Goal: Register for event/course

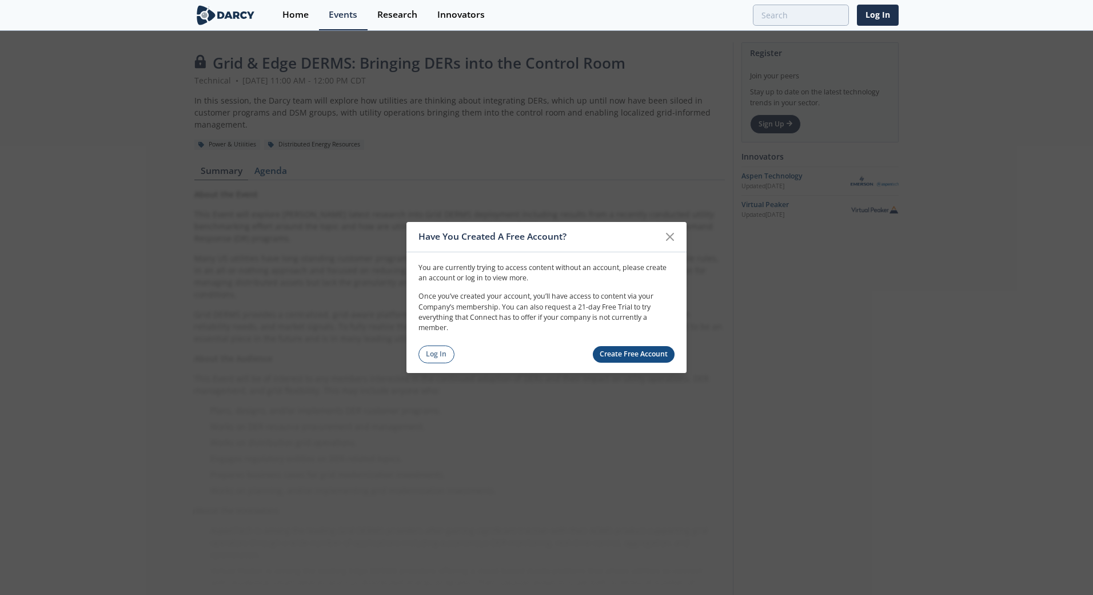
click at [629, 353] on link "Create Free Account" at bounding box center [634, 354] width 82 height 17
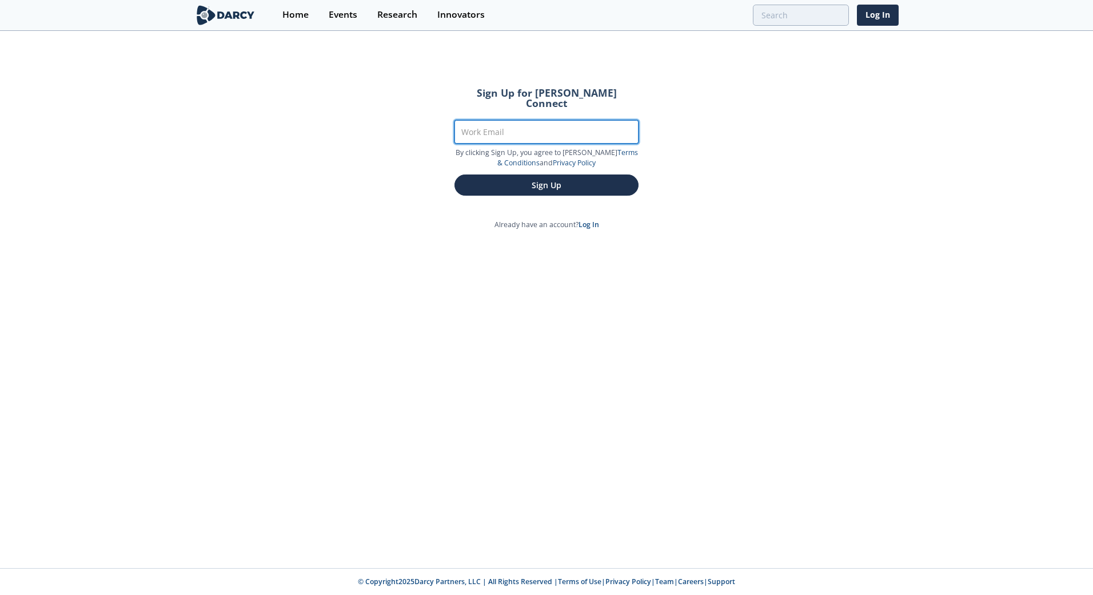
click at [488, 120] on input "Work Email" at bounding box center [547, 131] width 184 height 23
type input "Michael.Alvis@comed.com"
click at [553, 158] on link "Privacy Policy" at bounding box center [574, 163] width 43 height 10
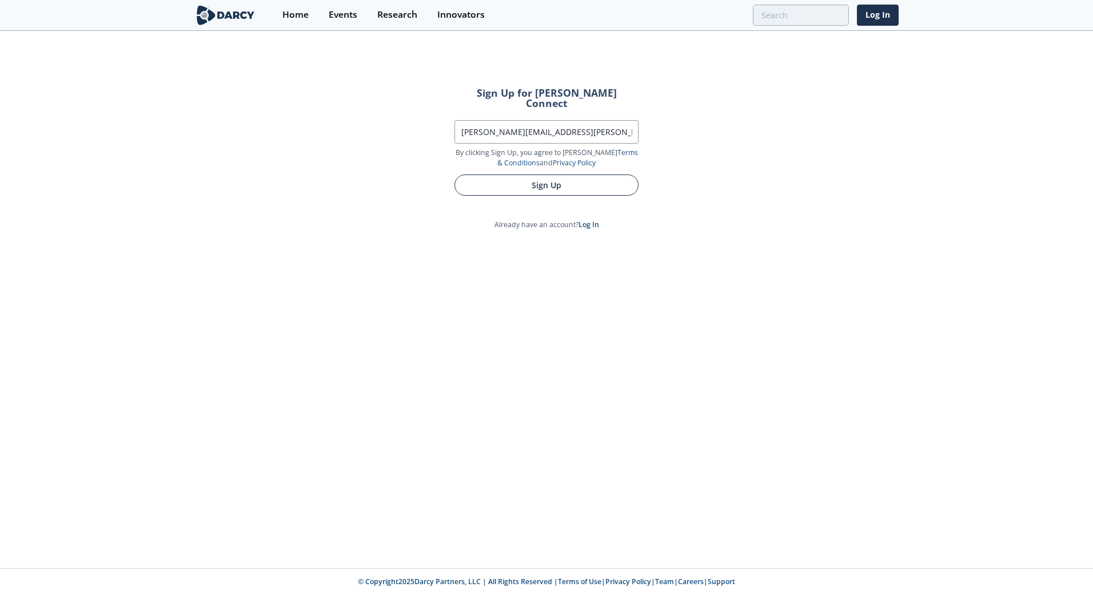
click at [577, 174] on button "Sign Up" at bounding box center [547, 184] width 184 height 21
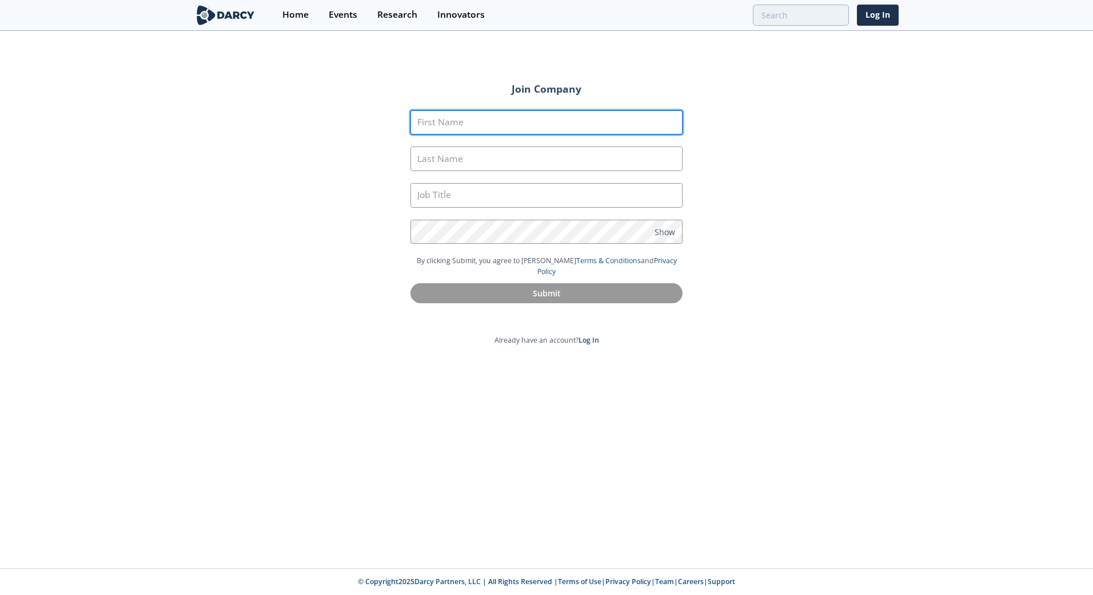
click at [449, 119] on input "First Name" at bounding box center [547, 122] width 272 height 25
type input "Michael"
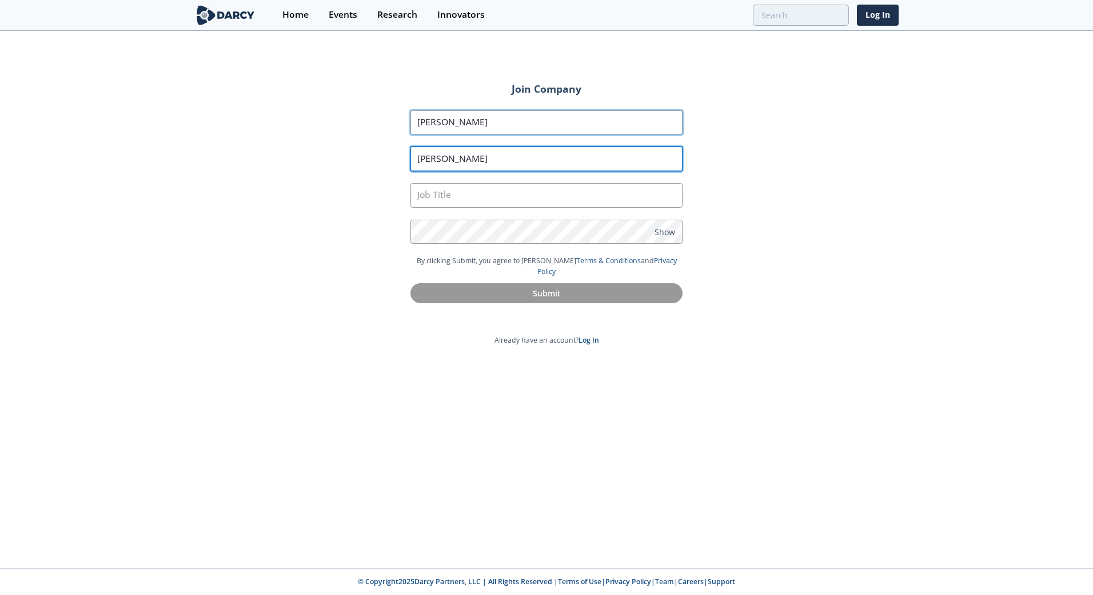
type input "Alvis"
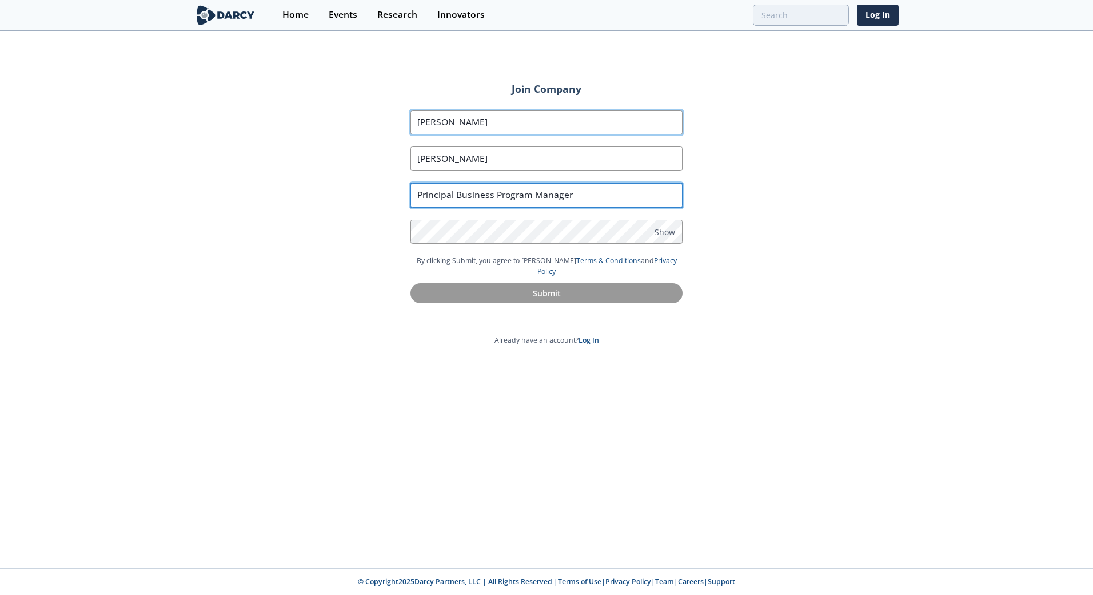
type input "Principal Business Program Manager"
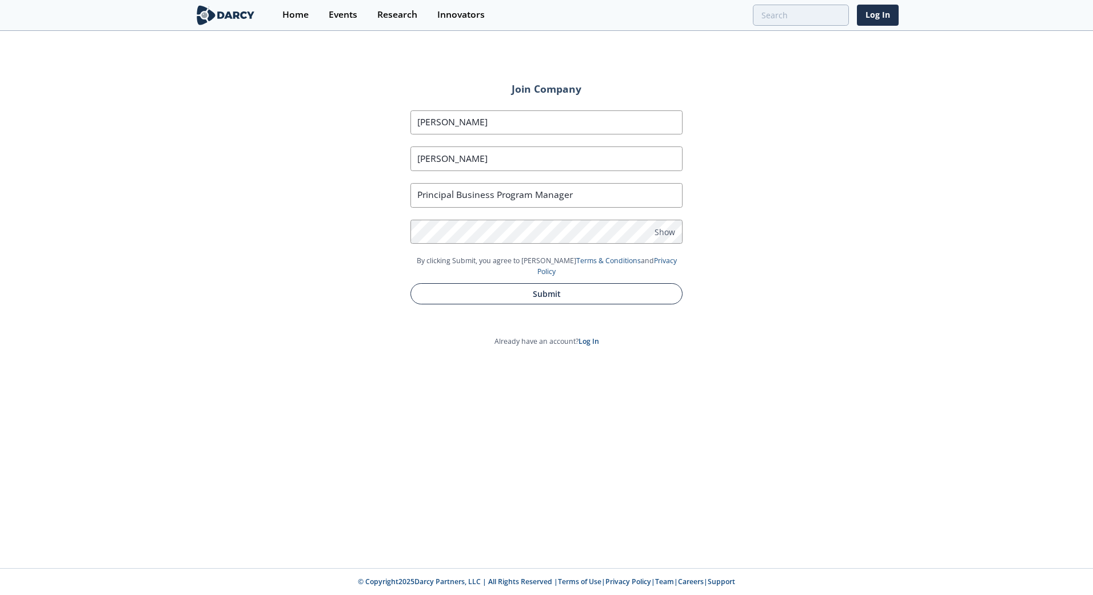
click at [535, 288] on button "Submit" at bounding box center [547, 293] width 272 height 21
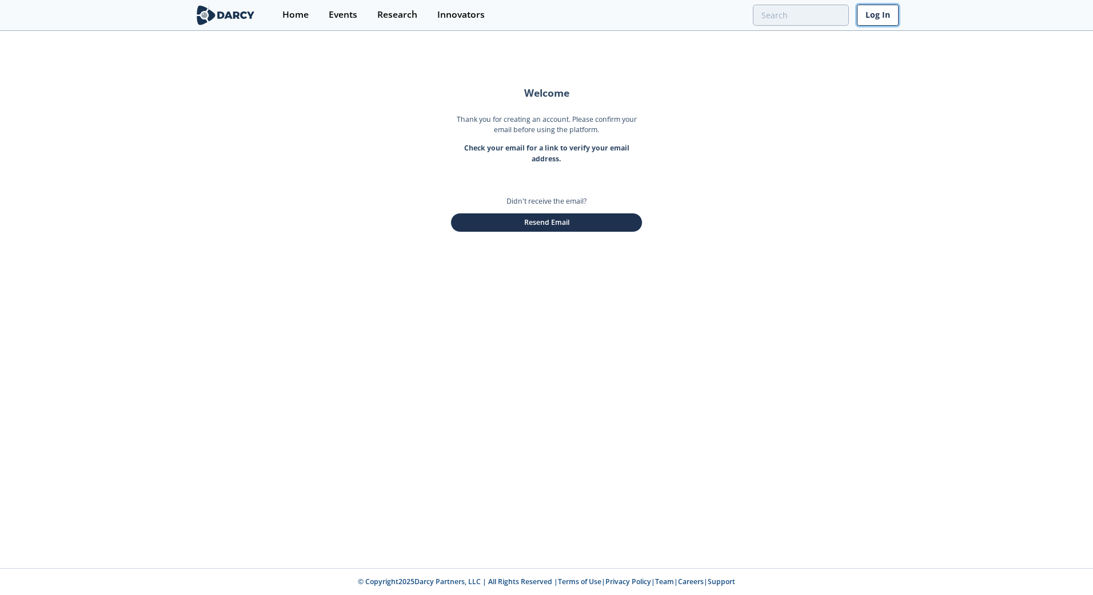
click at [882, 13] on link "Log In" at bounding box center [878, 15] width 42 height 21
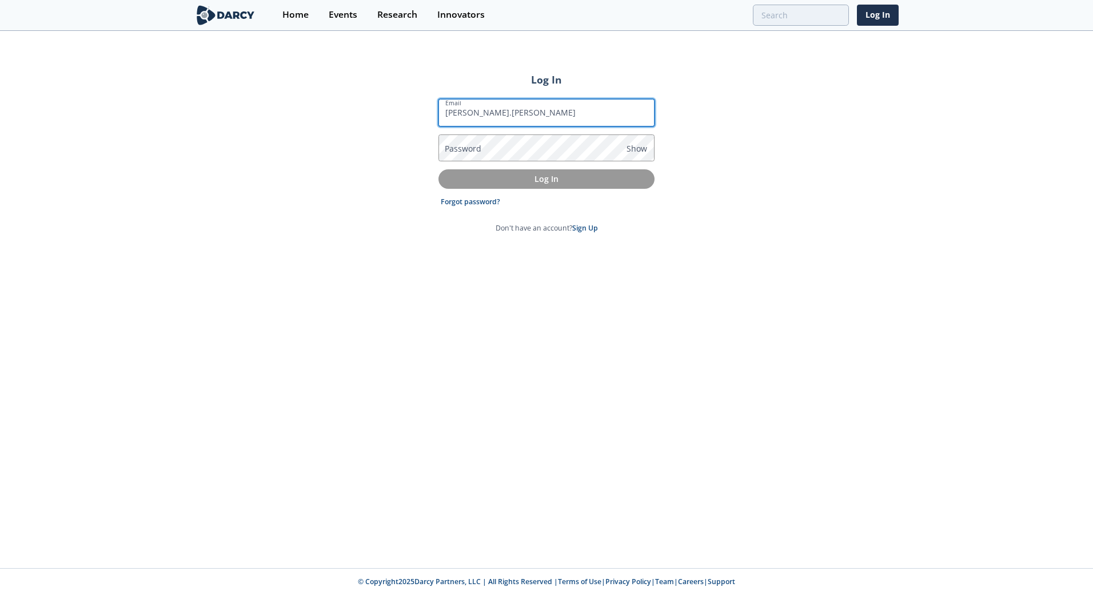
click at [506, 109] on input "Michael.Alvis" at bounding box center [547, 112] width 216 height 27
type input "Michael.Alvis@comed.com"
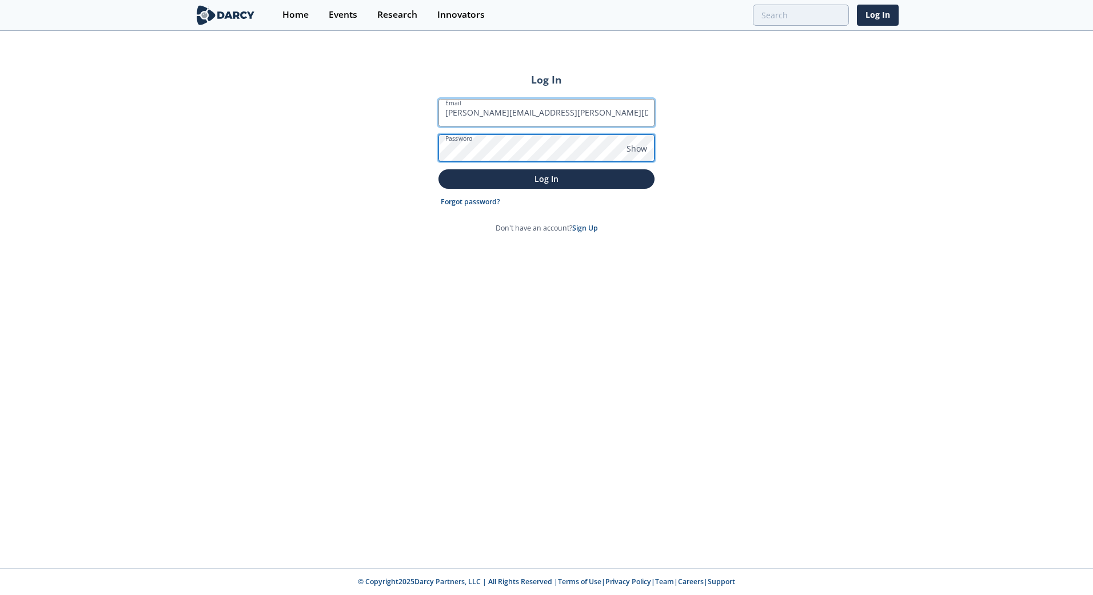
click at [439, 169] on button "Log In" at bounding box center [547, 178] width 216 height 19
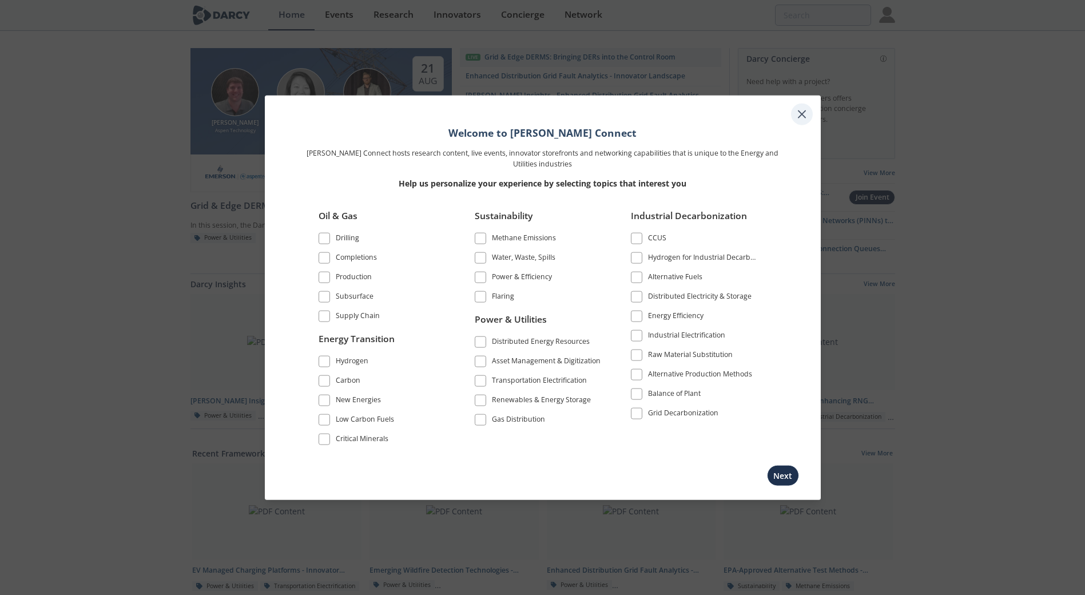
click at [804, 117] on icon at bounding box center [801, 114] width 7 height 7
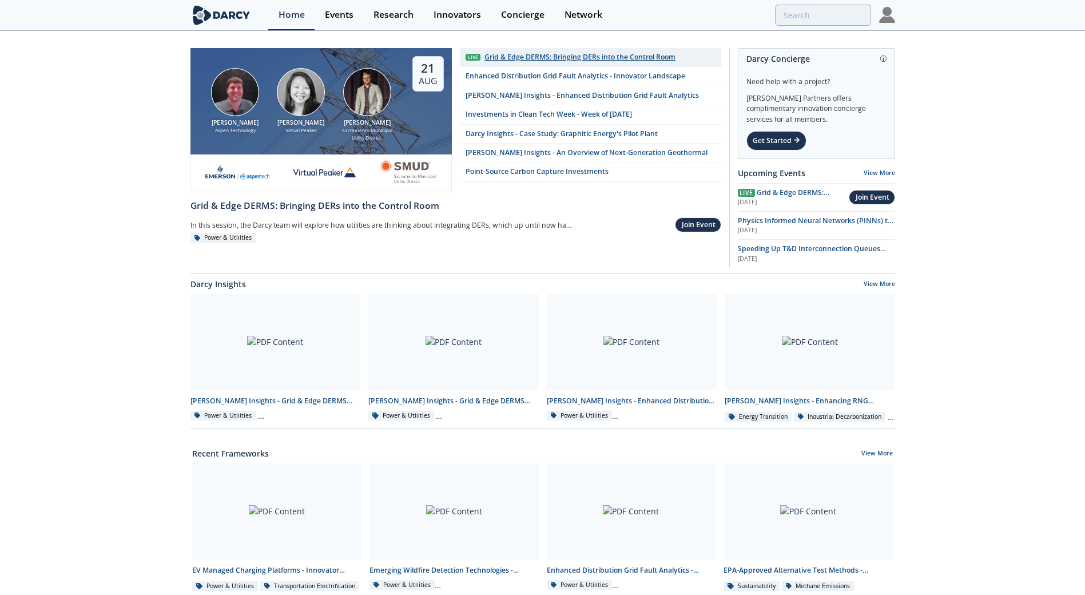
click at [545, 57] on div "Grid & Edge DERMS: Bringing DERs into the Control Room" at bounding box center [579, 57] width 191 height 10
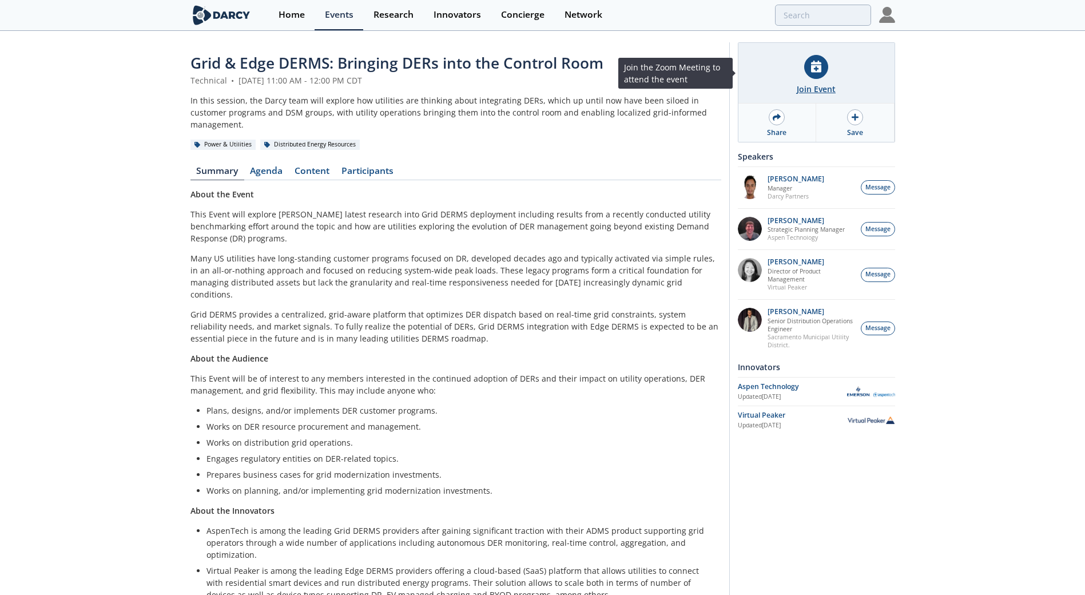
click at [806, 82] on div "Join Event" at bounding box center [816, 73] width 156 height 61
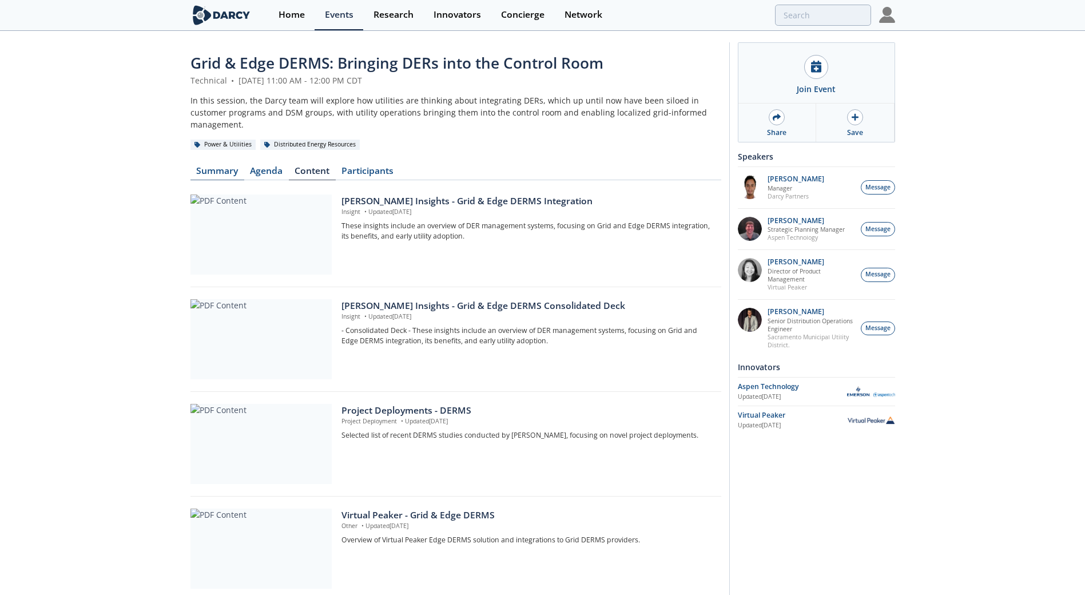
click at [225, 166] on link "Summary" at bounding box center [217, 173] width 54 height 14
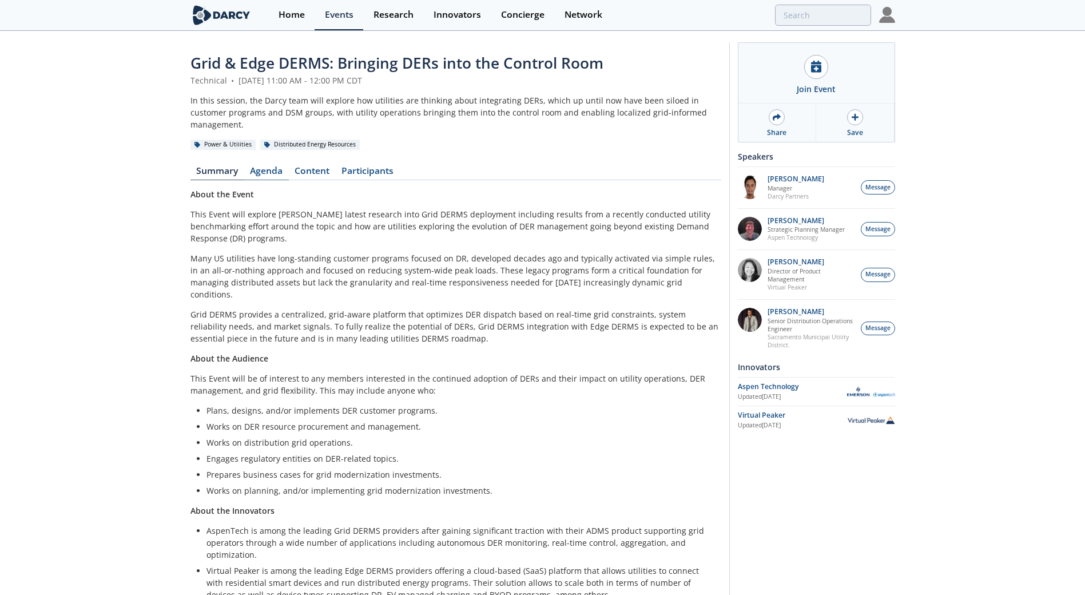
click at [259, 166] on link "Agenda" at bounding box center [266, 173] width 45 height 14
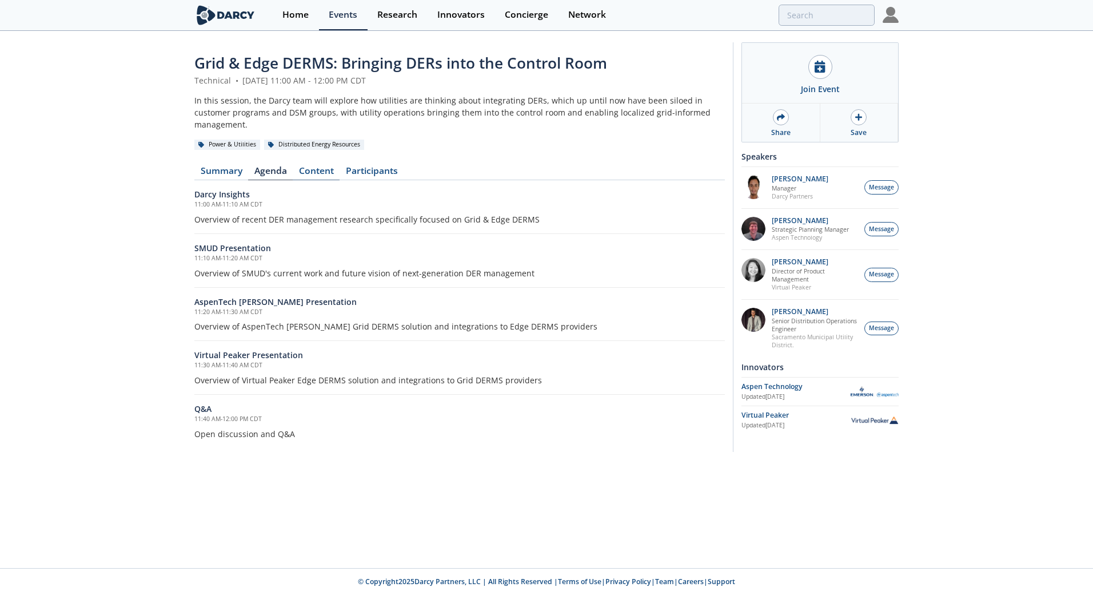
click at [320, 166] on link "Content" at bounding box center [316, 173] width 47 height 14
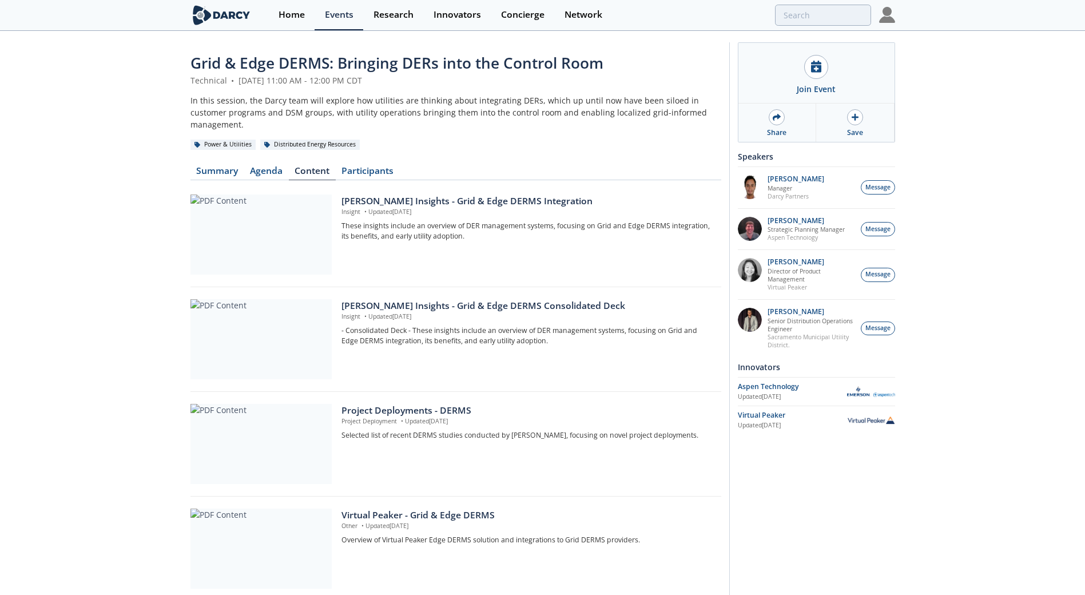
scroll to position [57, 0]
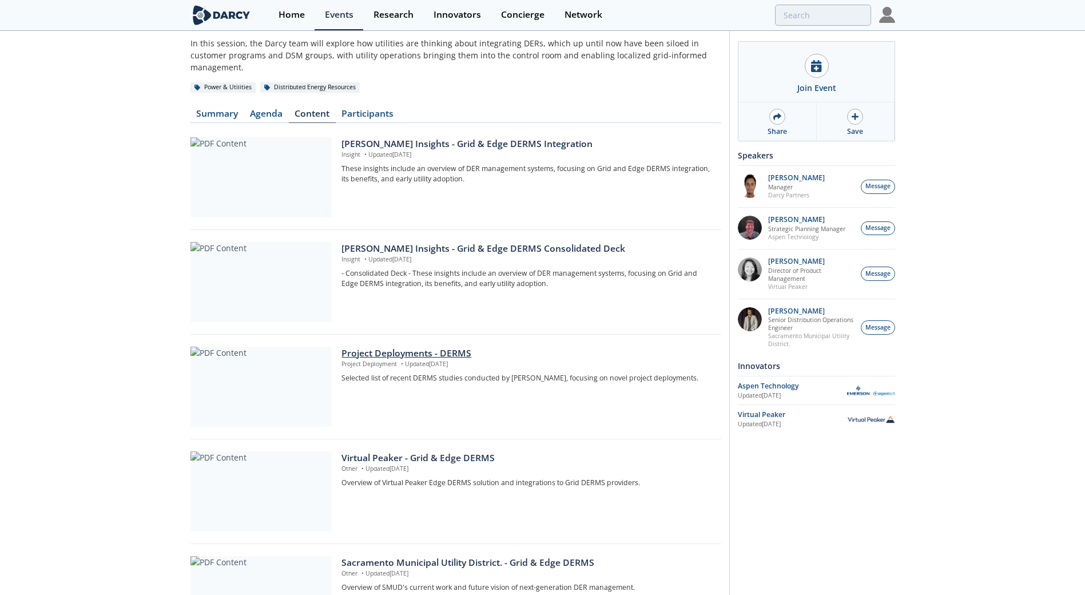
click at [422, 346] on div "Project Deployments - DERMS" at bounding box center [526, 353] width 371 height 14
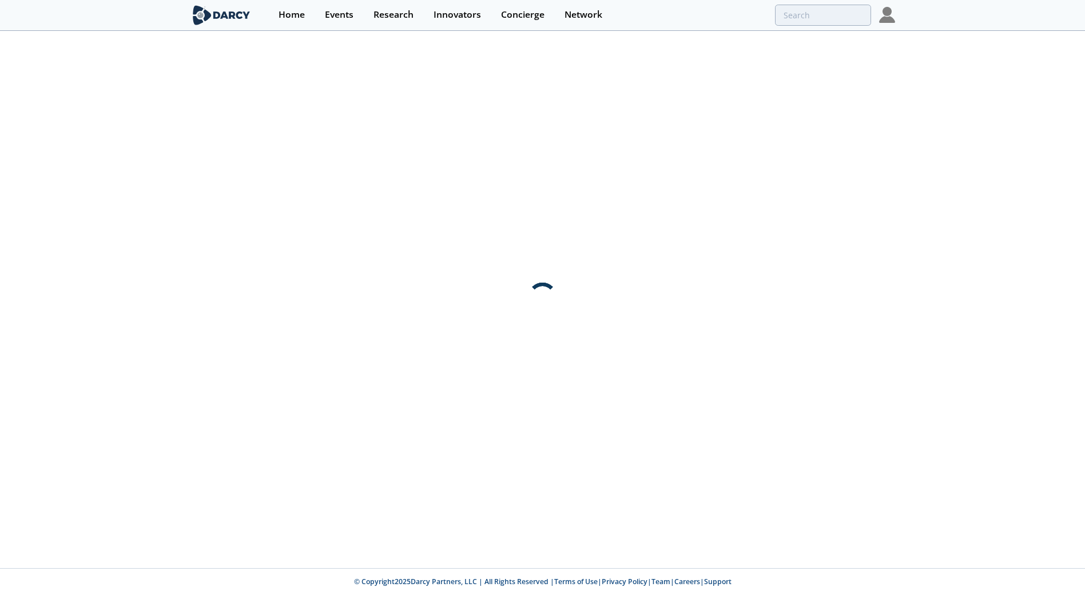
scroll to position [0, 0]
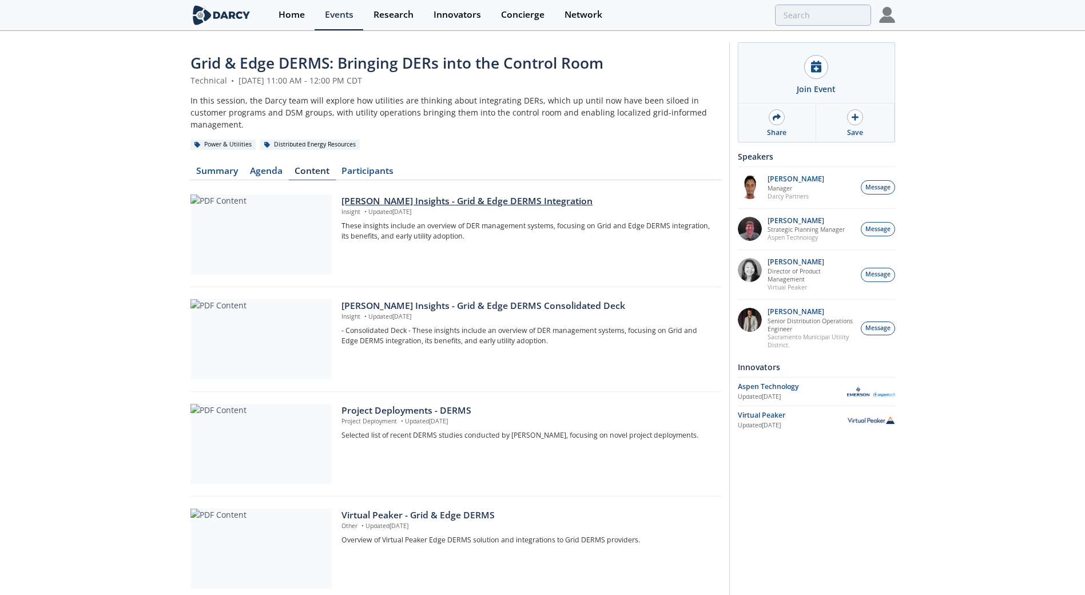
click at [504, 194] on div "Darcy Insights - Grid & Edge DERMS Integration" at bounding box center [526, 201] width 371 height 14
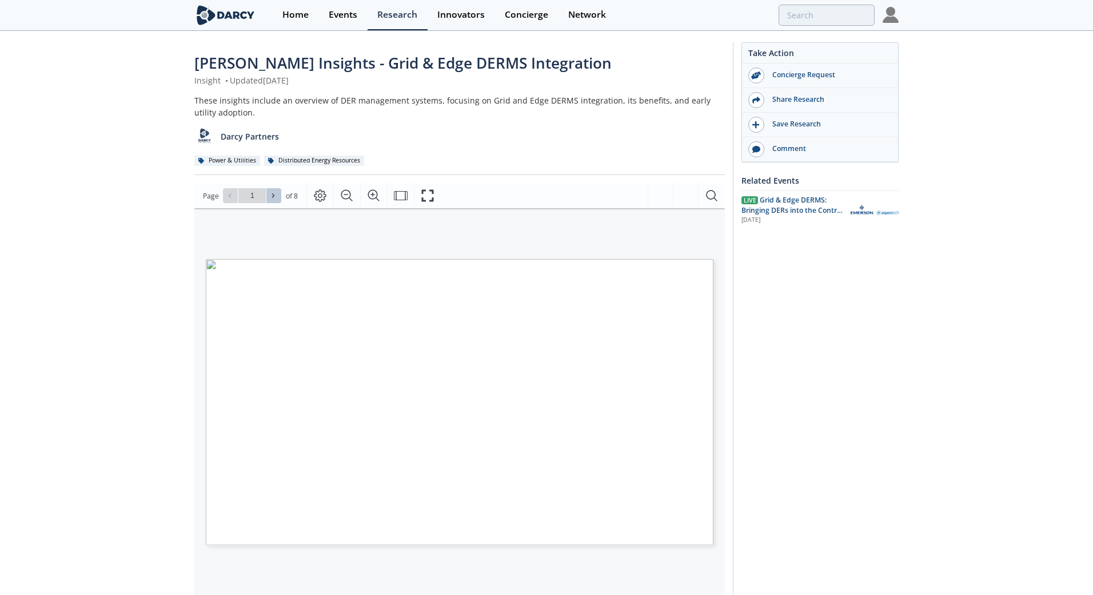
click at [272, 198] on icon at bounding box center [273, 195] width 7 height 7
type input "2"
click at [272, 197] on icon at bounding box center [273, 195] width 7 height 7
type input "3"
click at [272, 197] on icon at bounding box center [273, 195] width 7 height 7
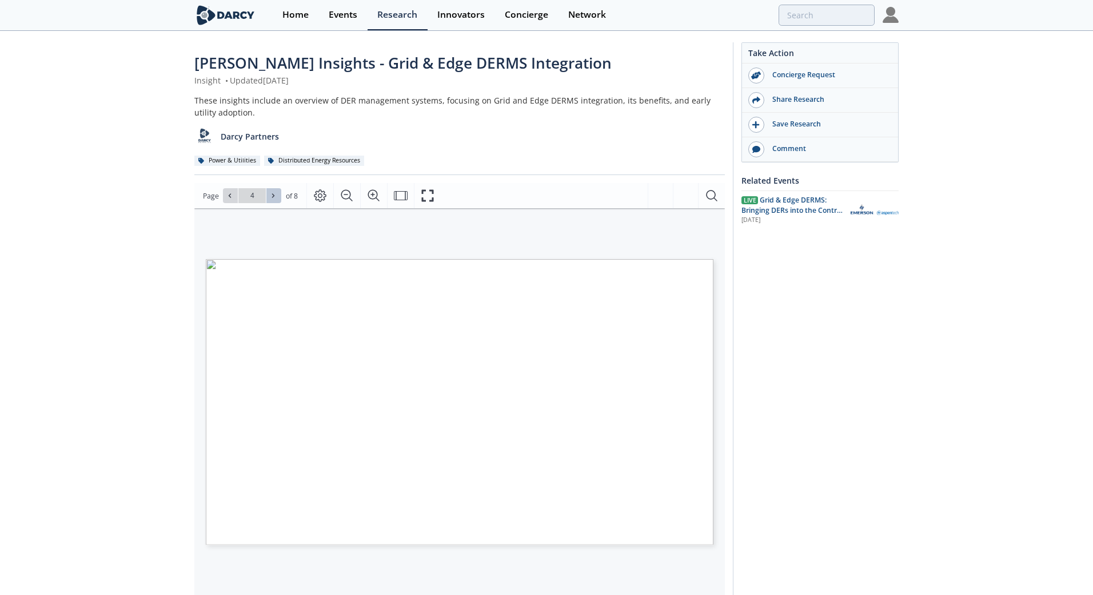
click at [272, 197] on icon at bounding box center [273, 195] width 7 height 7
type input "8"
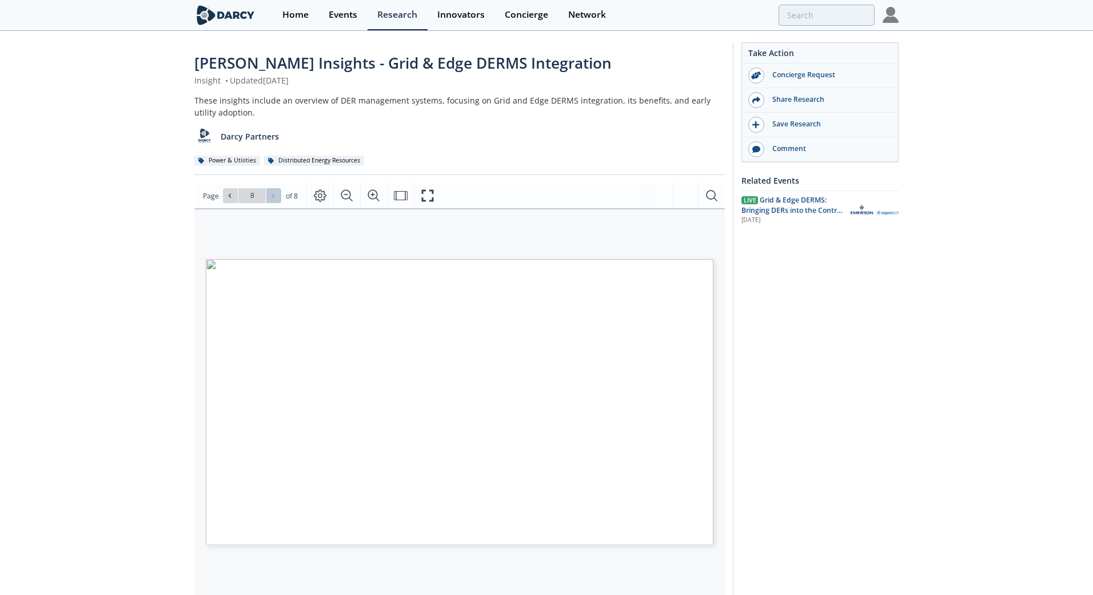
click at [272, 197] on div "Go to Page 8" at bounding box center [252, 195] width 58 height 15
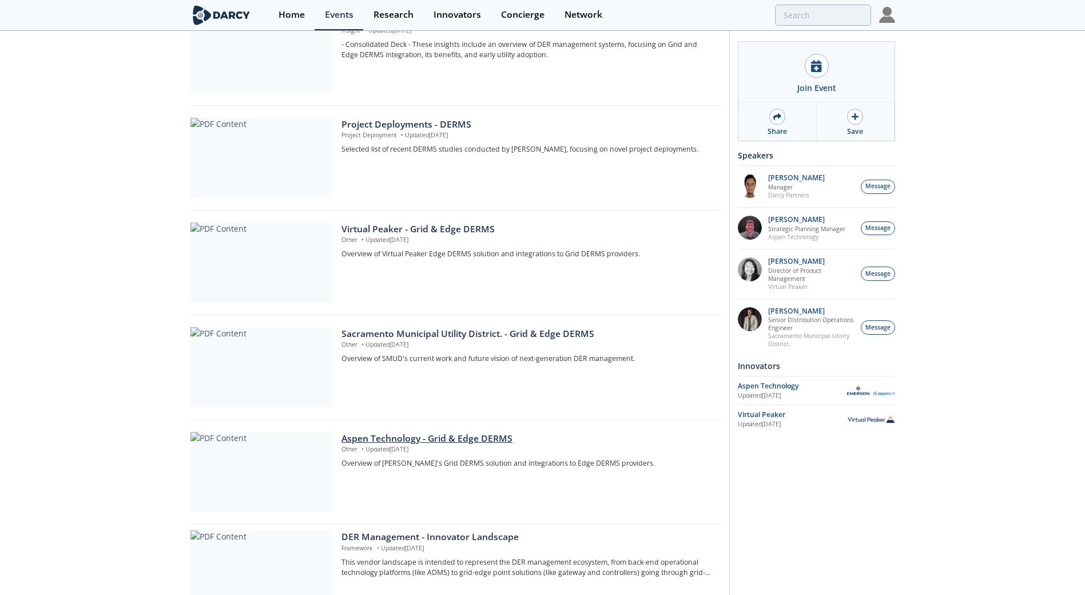
scroll to position [341, 0]
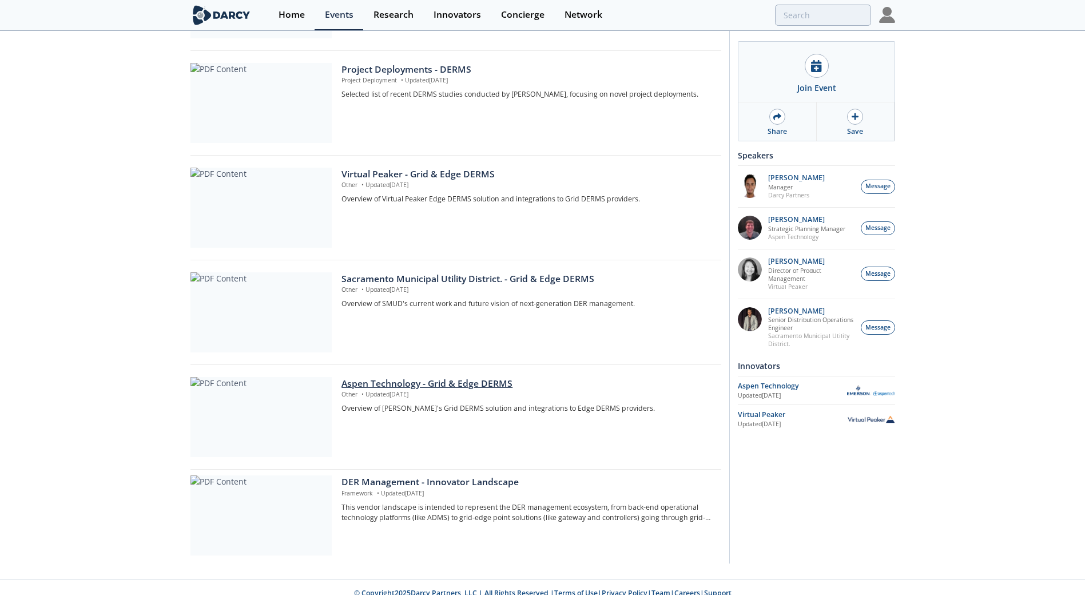
click at [428, 377] on div "Aspen Technology - Grid & Edge DERMS" at bounding box center [526, 384] width 371 height 14
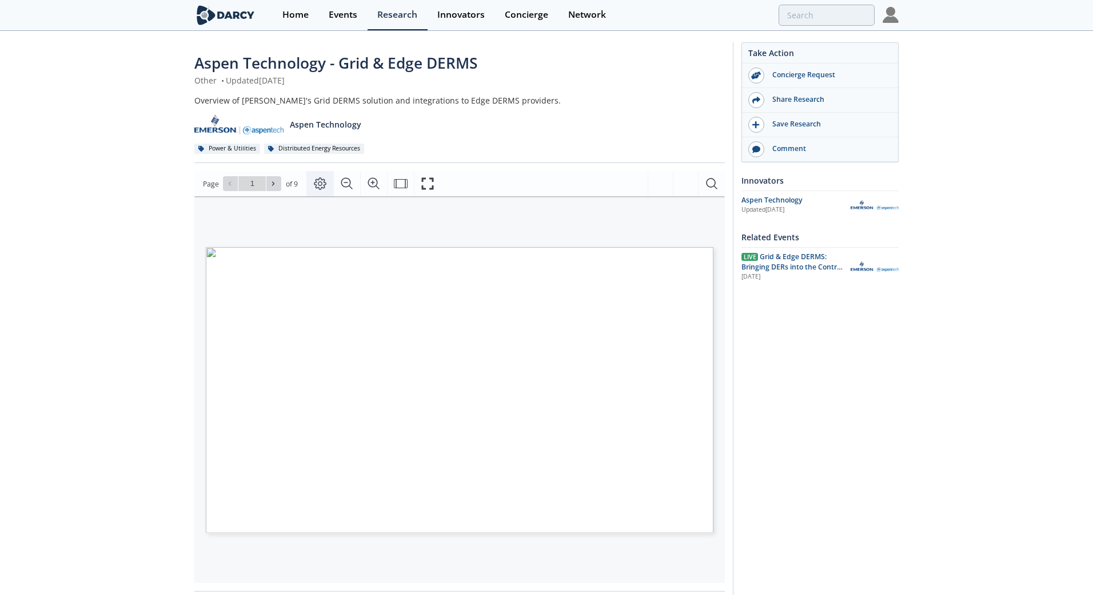
click at [322, 187] on icon "Page Layout" at bounding box center [320, 184] width 14 height 14
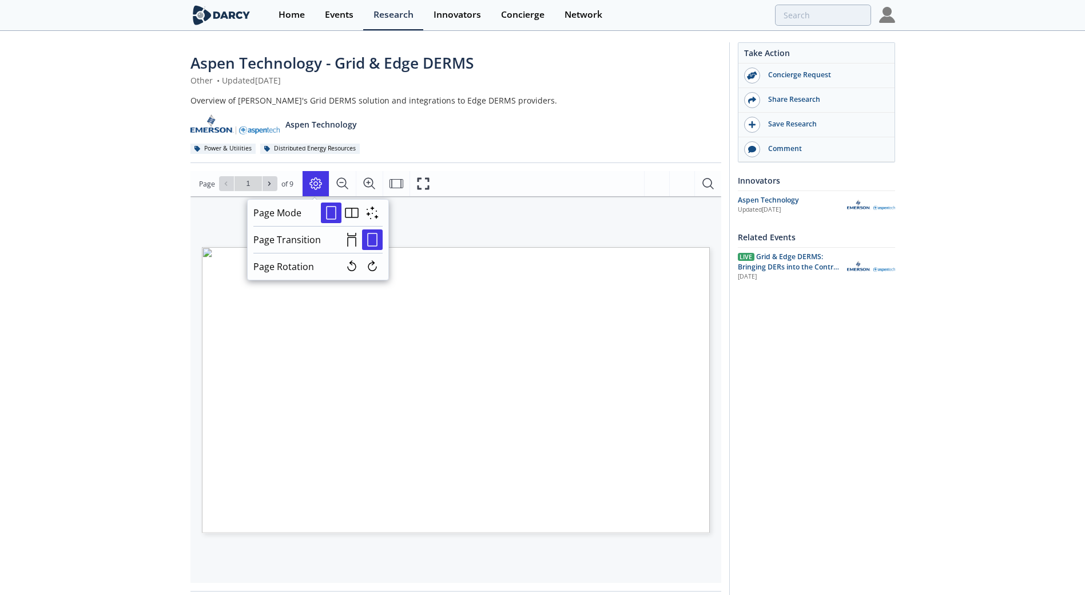
click at [641, 129] on div "Aspen Technology" at bounding box center [455, 120] width 531 height 28
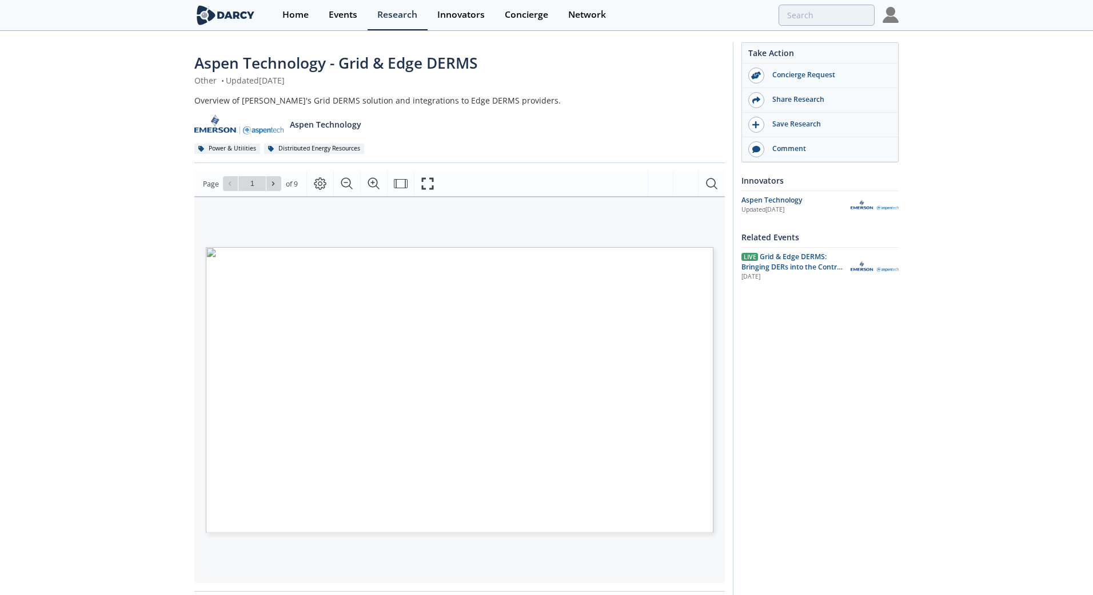
type input "2"
drag, startPoint x: 273, startPoint y: 175, endPoint x: 272, endPoint y: 182, distance: 7.6
click at [272, 182] on icon at bounding box center [273, 183] width 7 height 7
type input "3"
click at [275, 182] on icon at bounding box center [273, 183] width 7 height 7
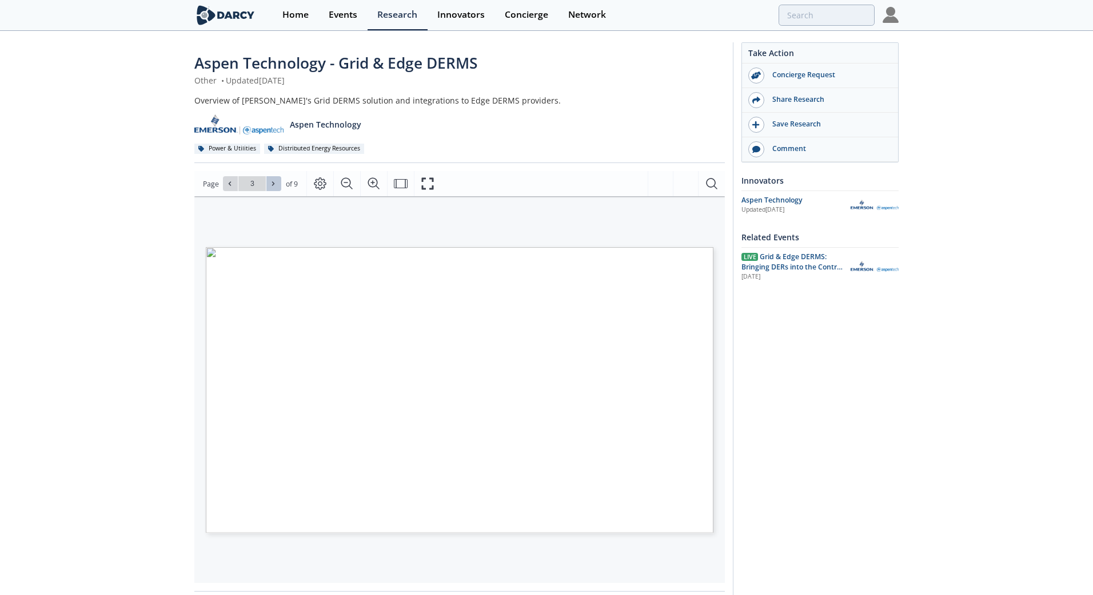
type input "4"
click at [275, 182] on icon at bounding box center [273, 183] width 7 height 7
click at [270, 183] on icon at bounding box center [273, 183] width 7 height 7
click at [231, 185] on icon at bounding box center [229, 183] width 7 height 7
click at [273, 184] on icon at bounding box center [273, 184] width 2 height 4
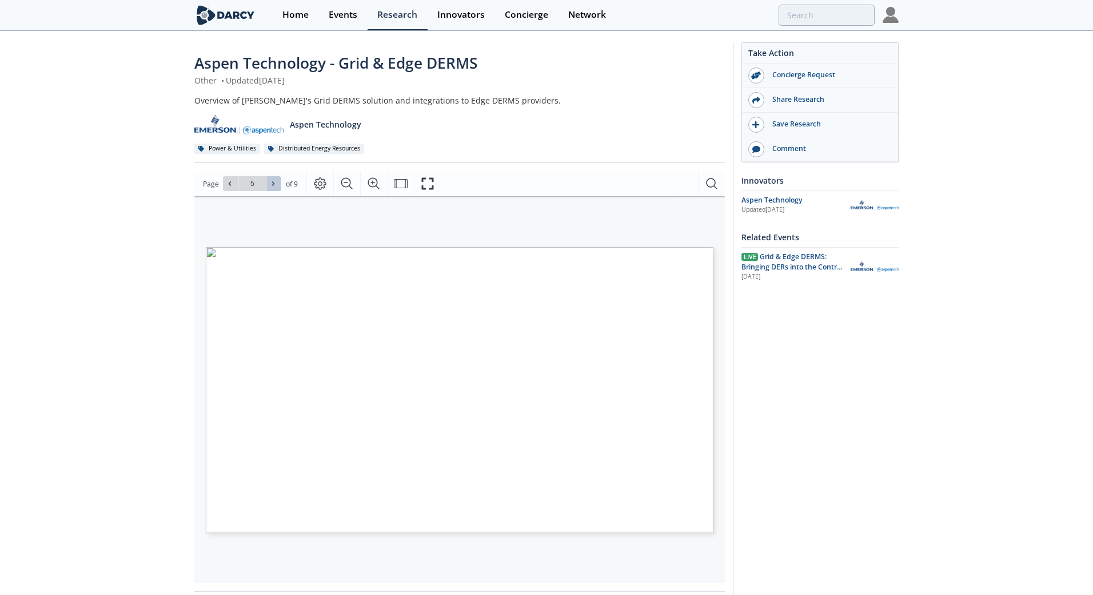
type input "6"
